Goal: Information Seeking & Learning: Learn about a topic

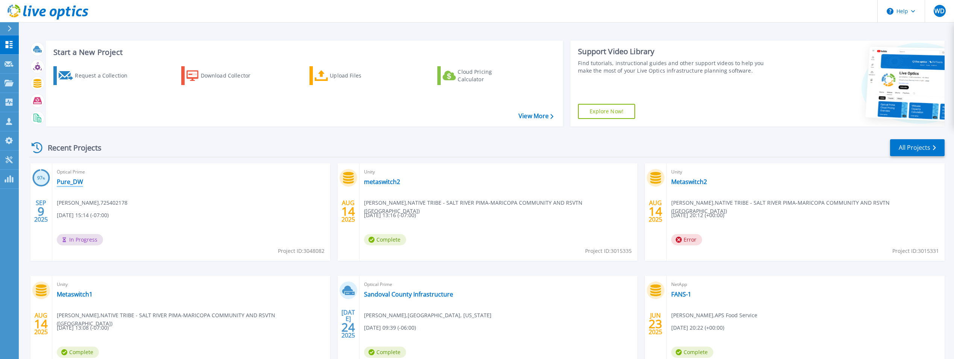
click at [76, 182] on link "Pure_DW" at bounding box center [70, 182] width 26 height 8
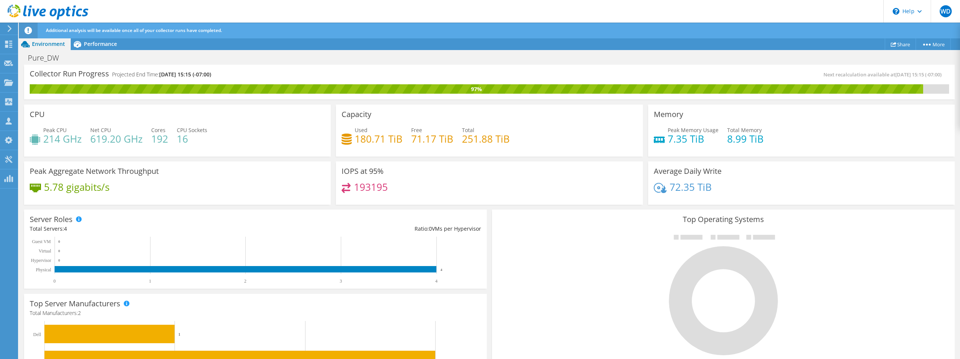
click at [82, 38] on div "Additional analysis will be available once all of your collector runs have comp…" at bounding box center [503, 31] width 919 height 16
click at [82, 42] on icon at bounding box center [77, 44] width 13 height 13
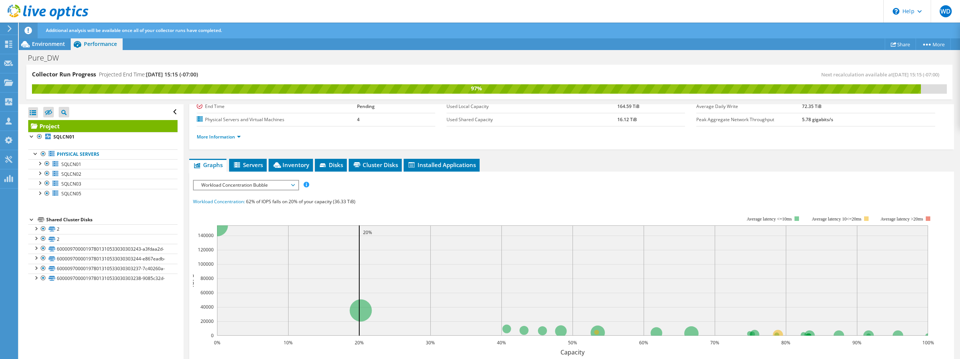
scroll to position [75, 0]
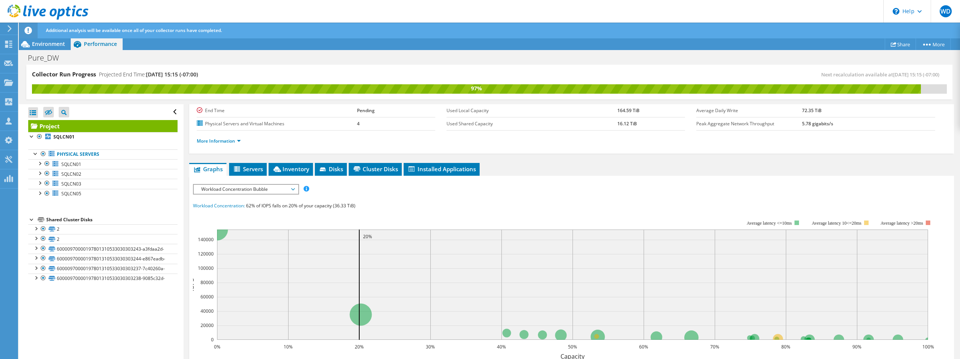
click at [232, 193] on span "Workload Concentration Bubble" at bounding box center [245, 189] width 97 height 9
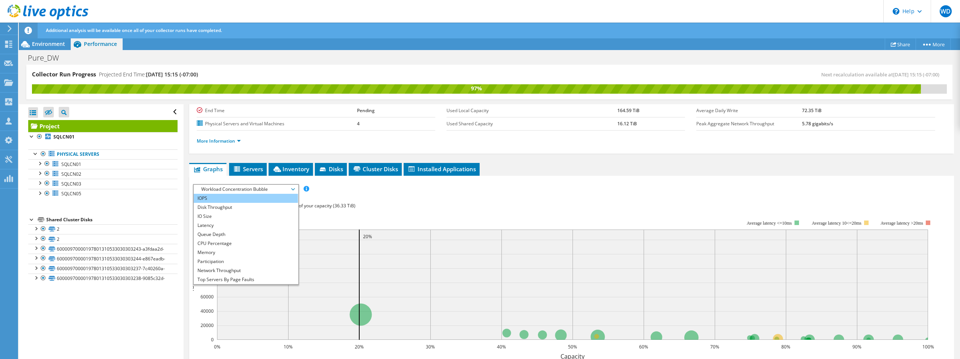
click at [246, 197] on li "IOPS" at bounding box center [246, 198] width 104 height 9
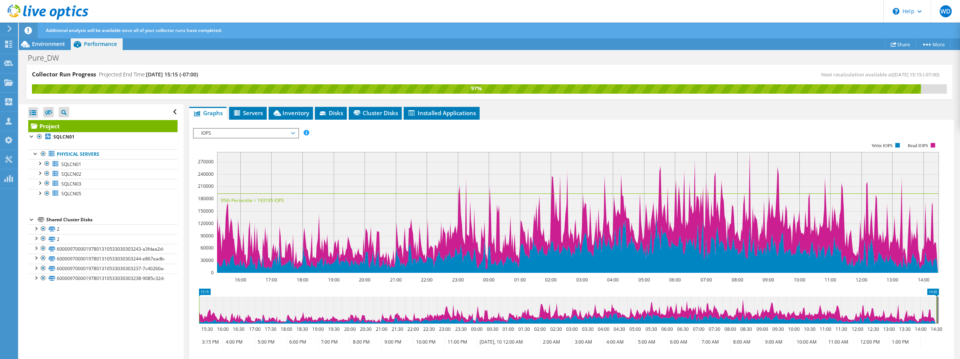
scroll to position [150, 0]
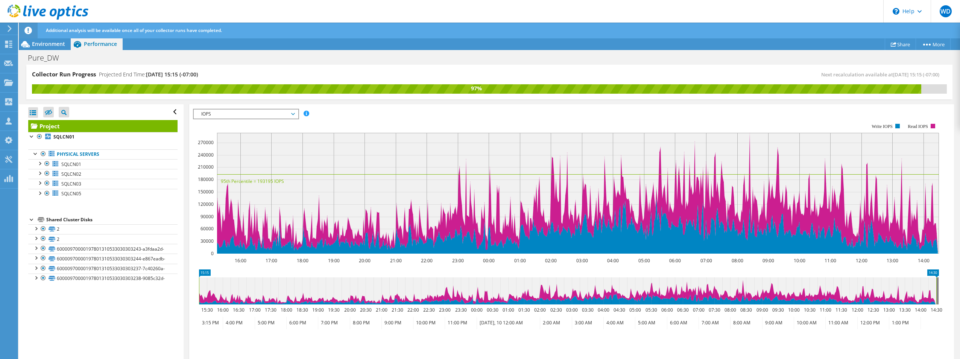
click at [238, 111] on span "IOPS" at bounding box center [245, 113] width 97 height 9
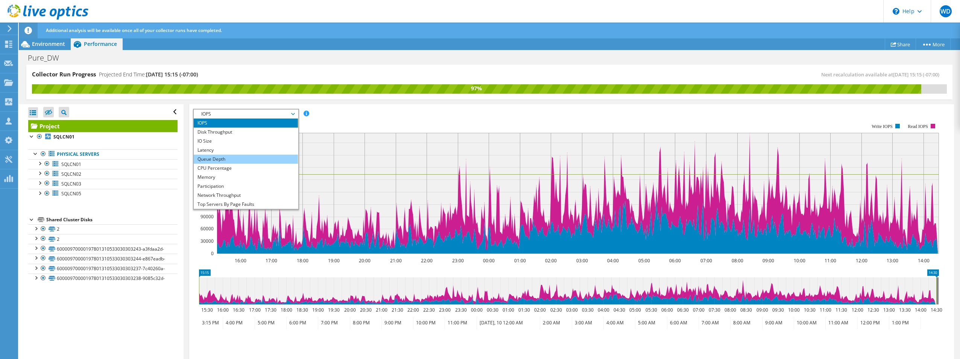
click at [235, 162] on li "Queue Depth" at bounding box center [246, 159] width 104 height 9
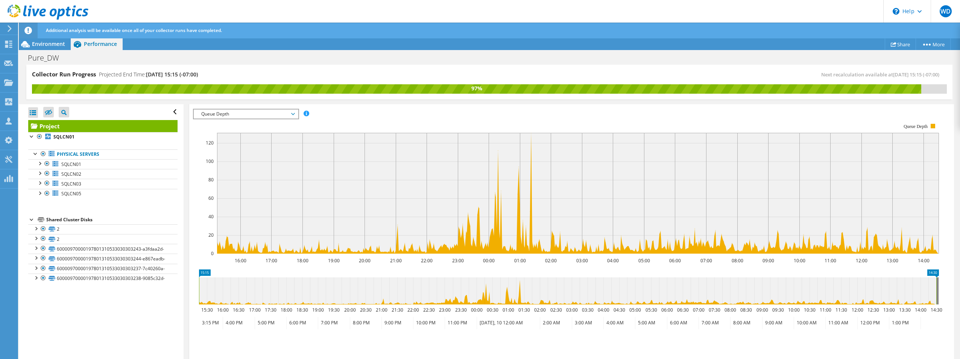
click at [273, 114] on span "Queue Depth" at bounding box center [245, 113] width 97 height 9
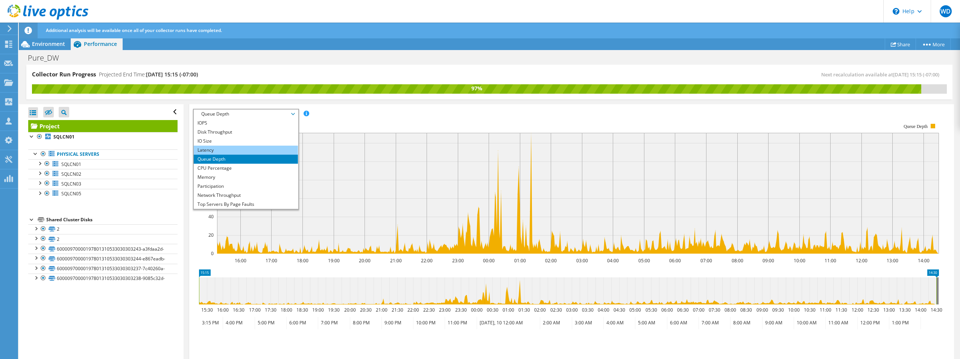
click at [262, 151] on li "Latency" at bounding box center [246, 150] width 104 height 9
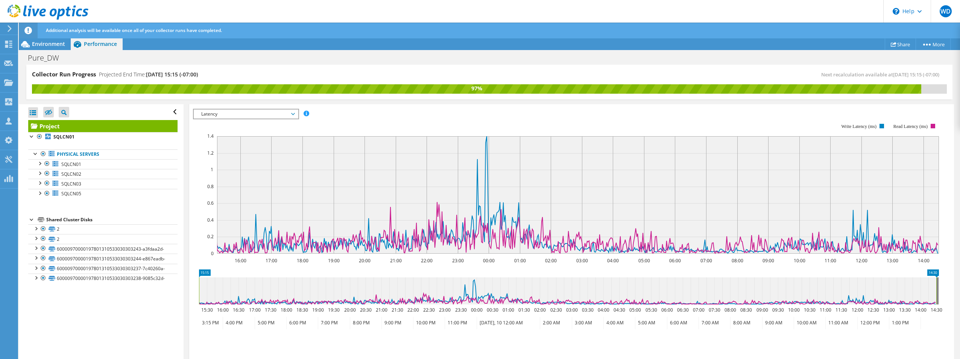
click at [238, 115] on span "Latency" at bounding box center [245, 113] width 97 height 9
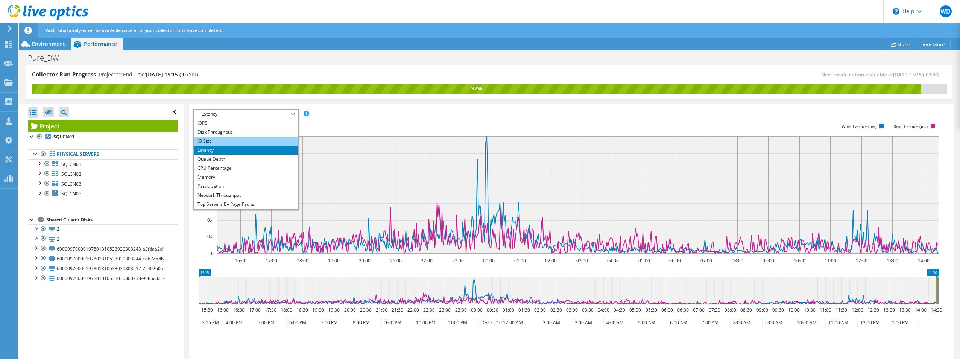
click at [235, 141] on li "IO Size" at bounding box center [246, 141] width 104 height 9
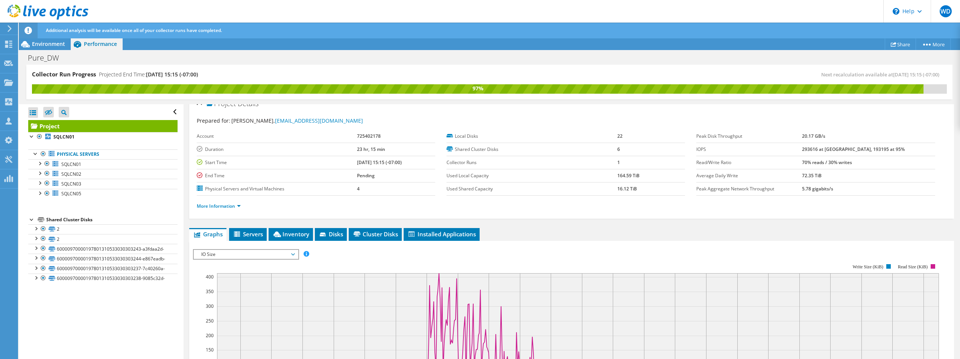
scroll to position [0, 0]
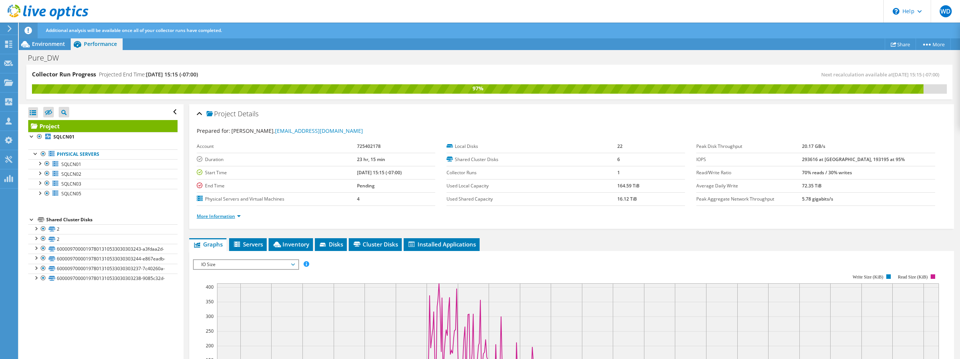
click at [238, 217] on link "More Information" at bounding box center [219, 216] width 44 height 6
